Goal: Find specific page/section: Find specific page/section

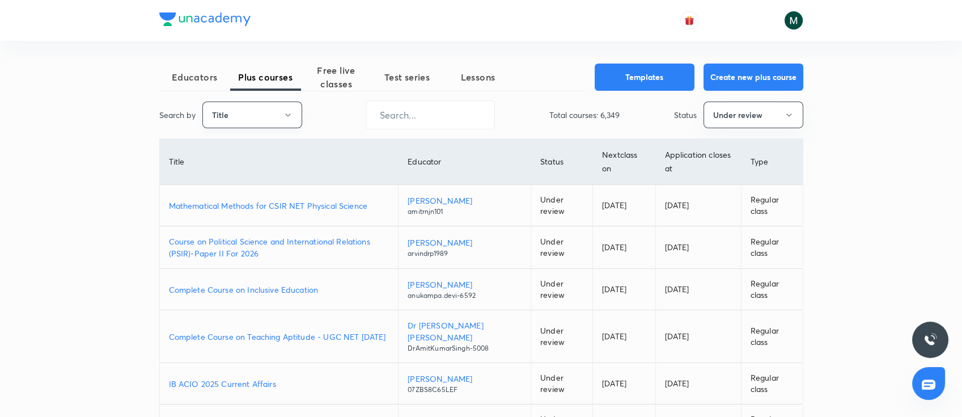
click at [258, 124] on button "Title" at bounding box center [252, 114] width 100 height 27
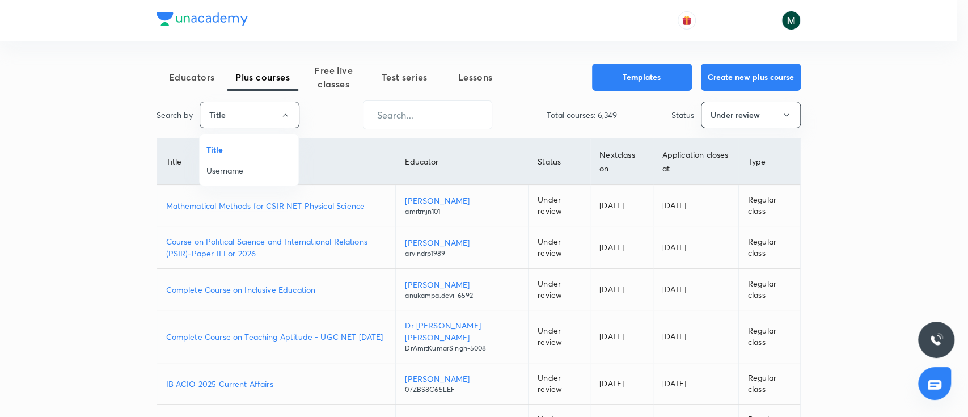
click at [257, 163] on li "Username" at bounding box center [249, 170] width 99 height 21
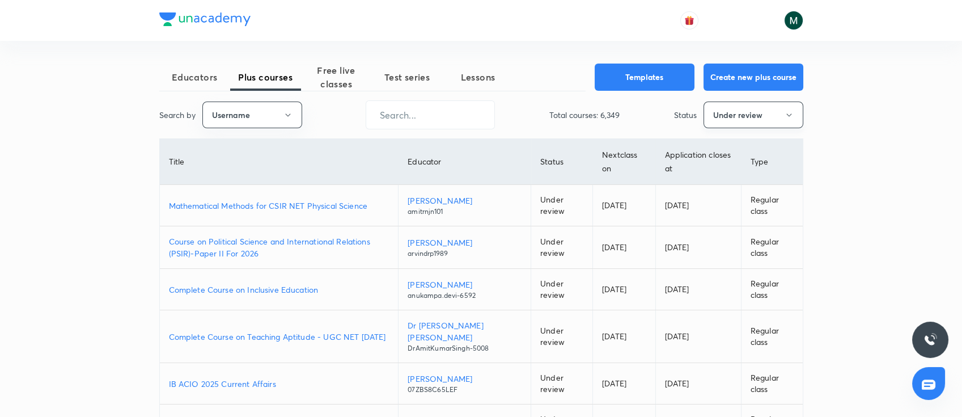
click at [804, 111] on div "Educators Plus courses Free live classes Test series Lessons Templates Create n…" at bounding box center [481, 335] width 962 height 671
click at [772, 111] on button "Under review" at bounding box center [753, 114] width 100 height 27
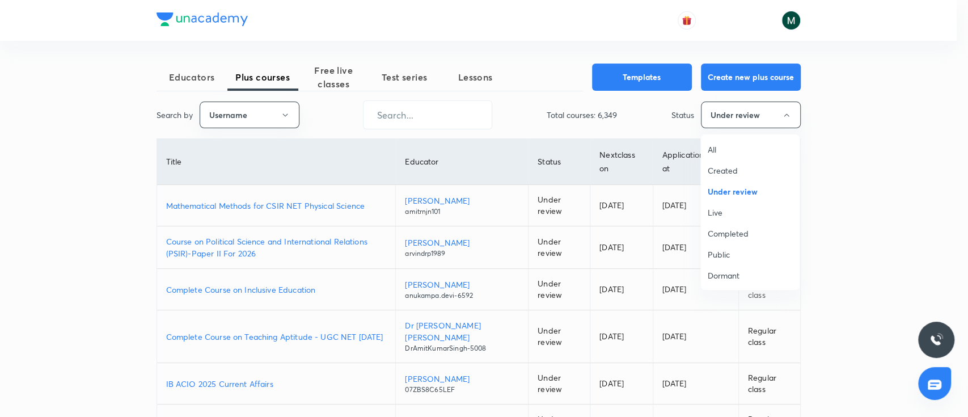
click at [720, 151] on span "All" at bounding box center [749, 149] width 85 height 12
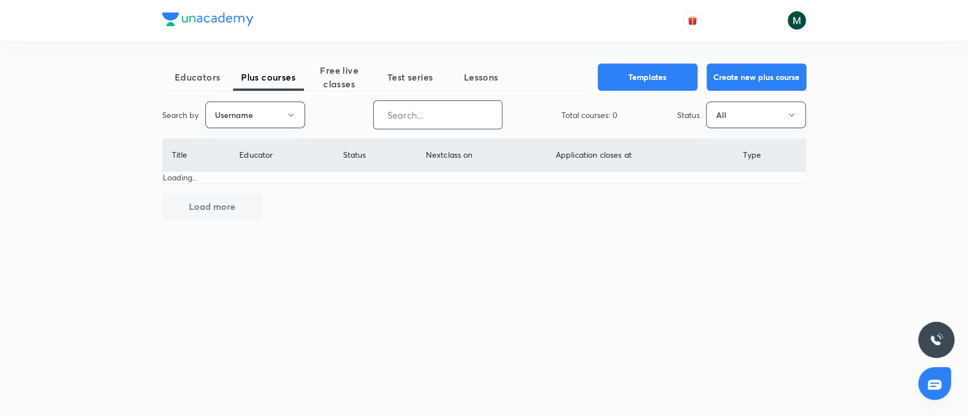
click at [457, 111] on input "text" at bounding box center [438, 114] width 128 height 29
paste input "NikhatParveen-6480"
type input "NikhatParveen-6480"
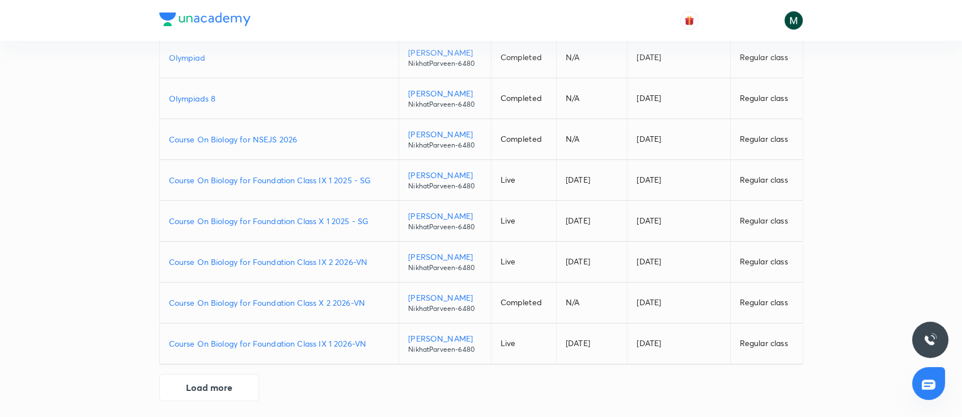
scroll to position [219, 0]
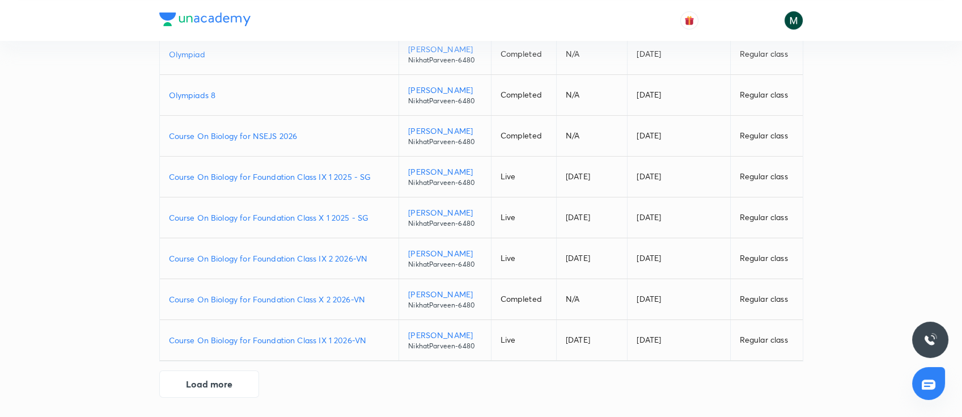
click at [312, 258] on p "Course On Biology for Foundation Class IX 2 2026-VN" at bounding box center [279, 258] width 221 height 12
